Goal: Information Seeking & Learning: Learn about a topic

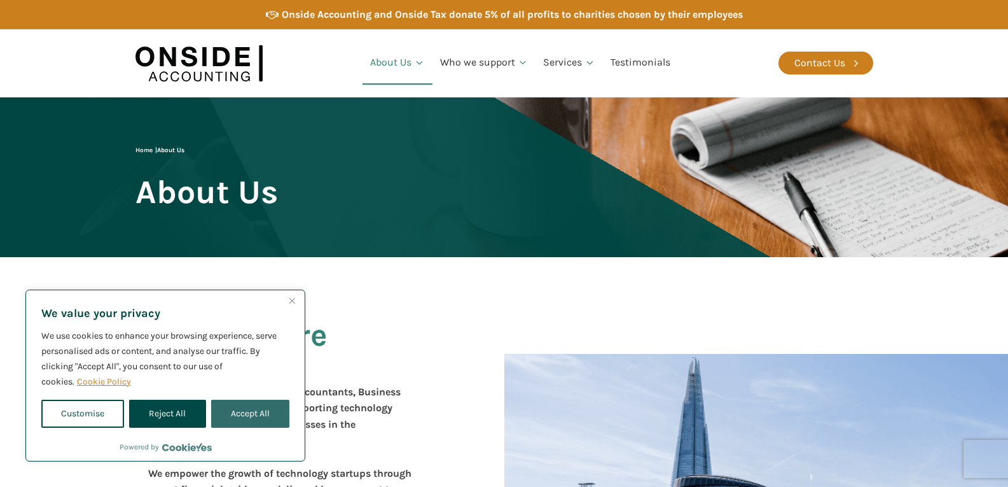
click at [249, 408] on button "Accept All" at bounding box center [250, 413] width 78 height 28
checkbox input "true"
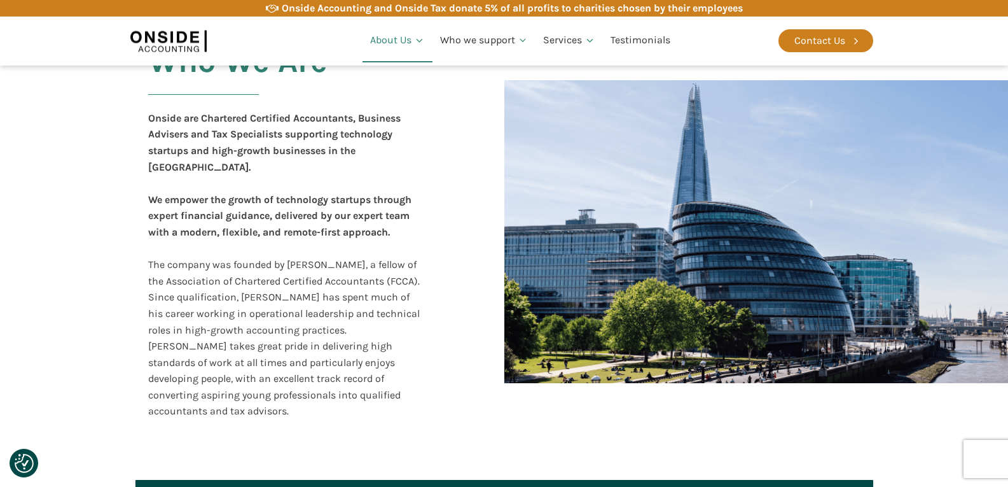
scroll to position [254, 0]
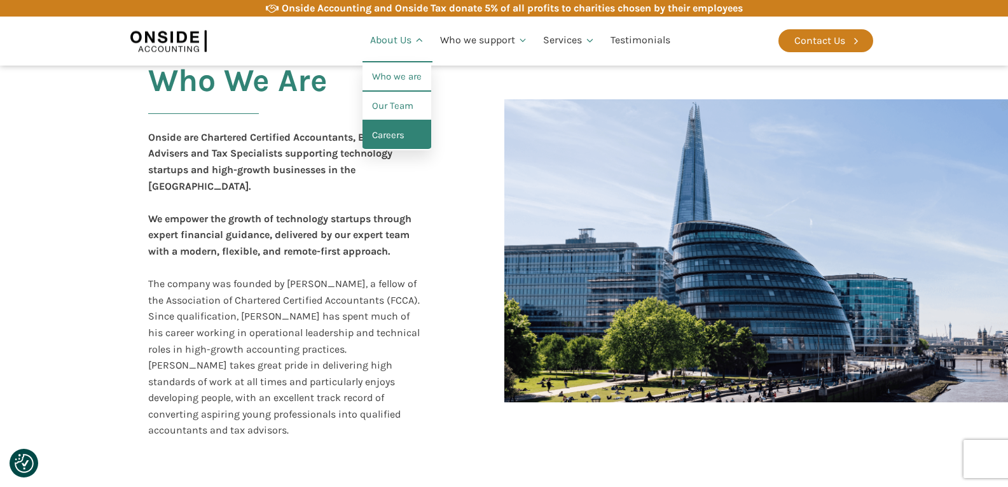
click at [389, 136] on link "Careers" at bounding box center [397, 135] width 69 height 29
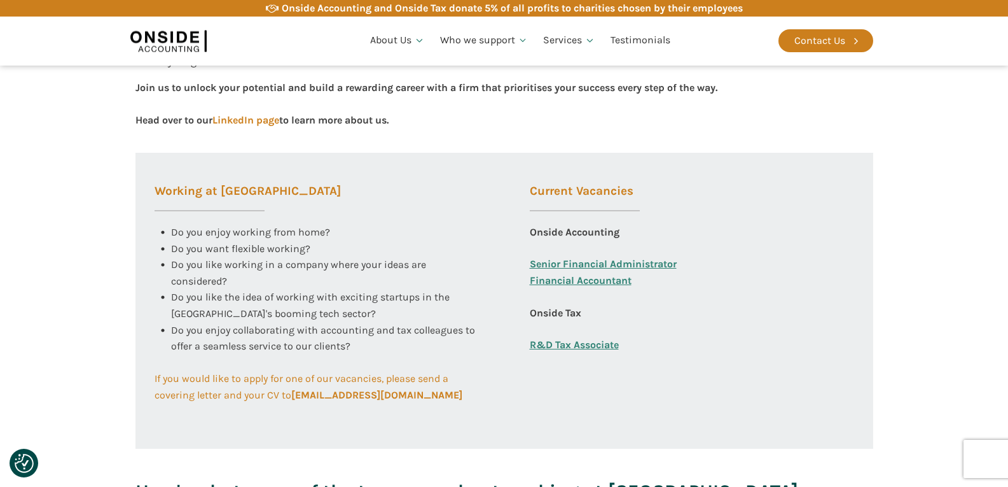
scroll to position [445, 0]
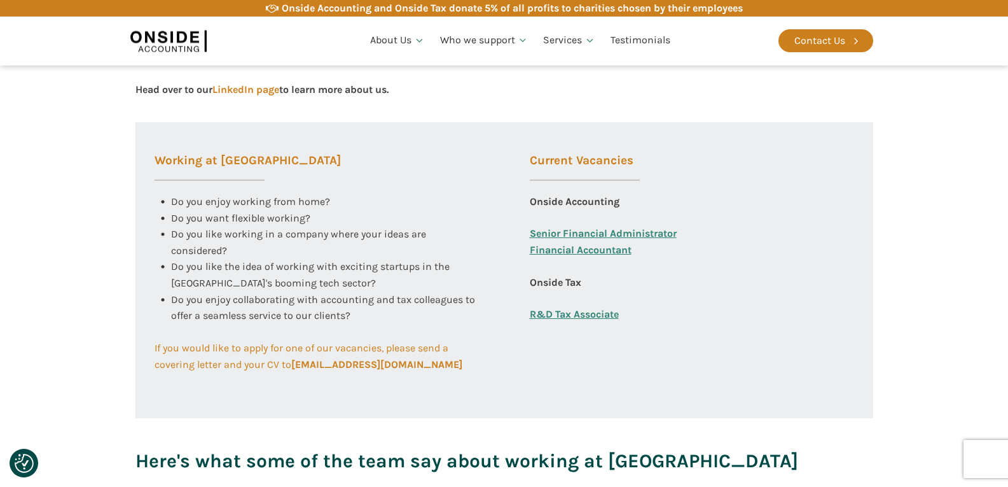
click at [573, 231] on link "Senior Financial Administrator" at bounding box center [603, 233] width 147 height 17
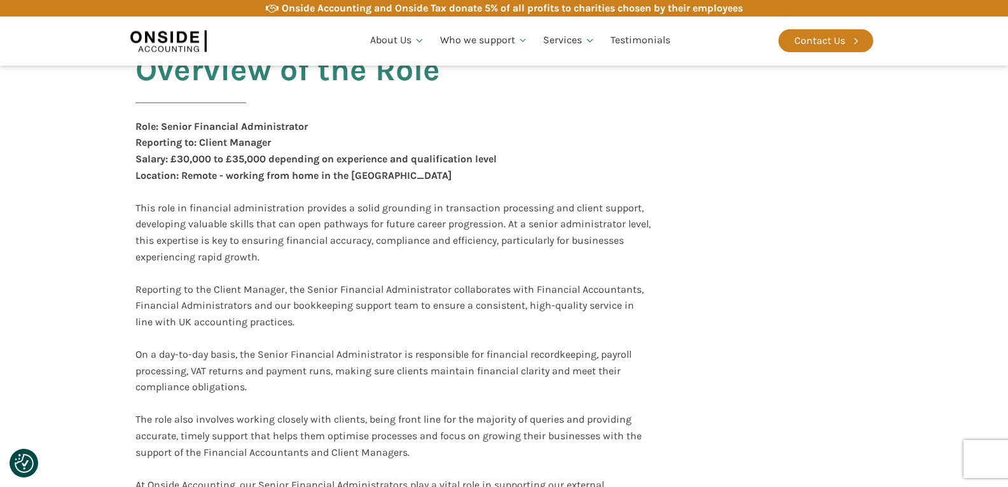
scroll to position [254, 0]
